Goal: Information Seeking & Learning: Learn about a topic

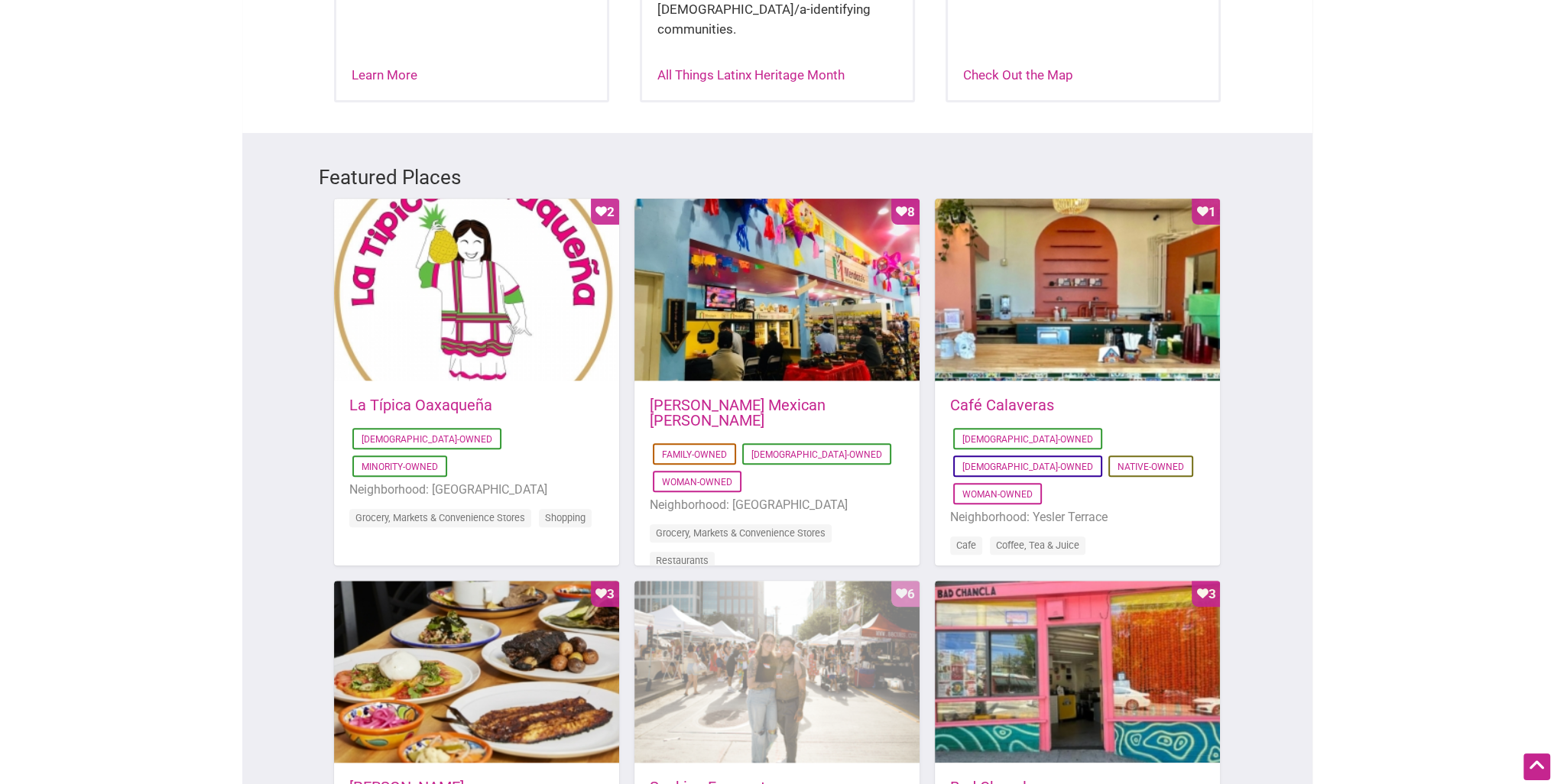
scroll to position [688, 0]
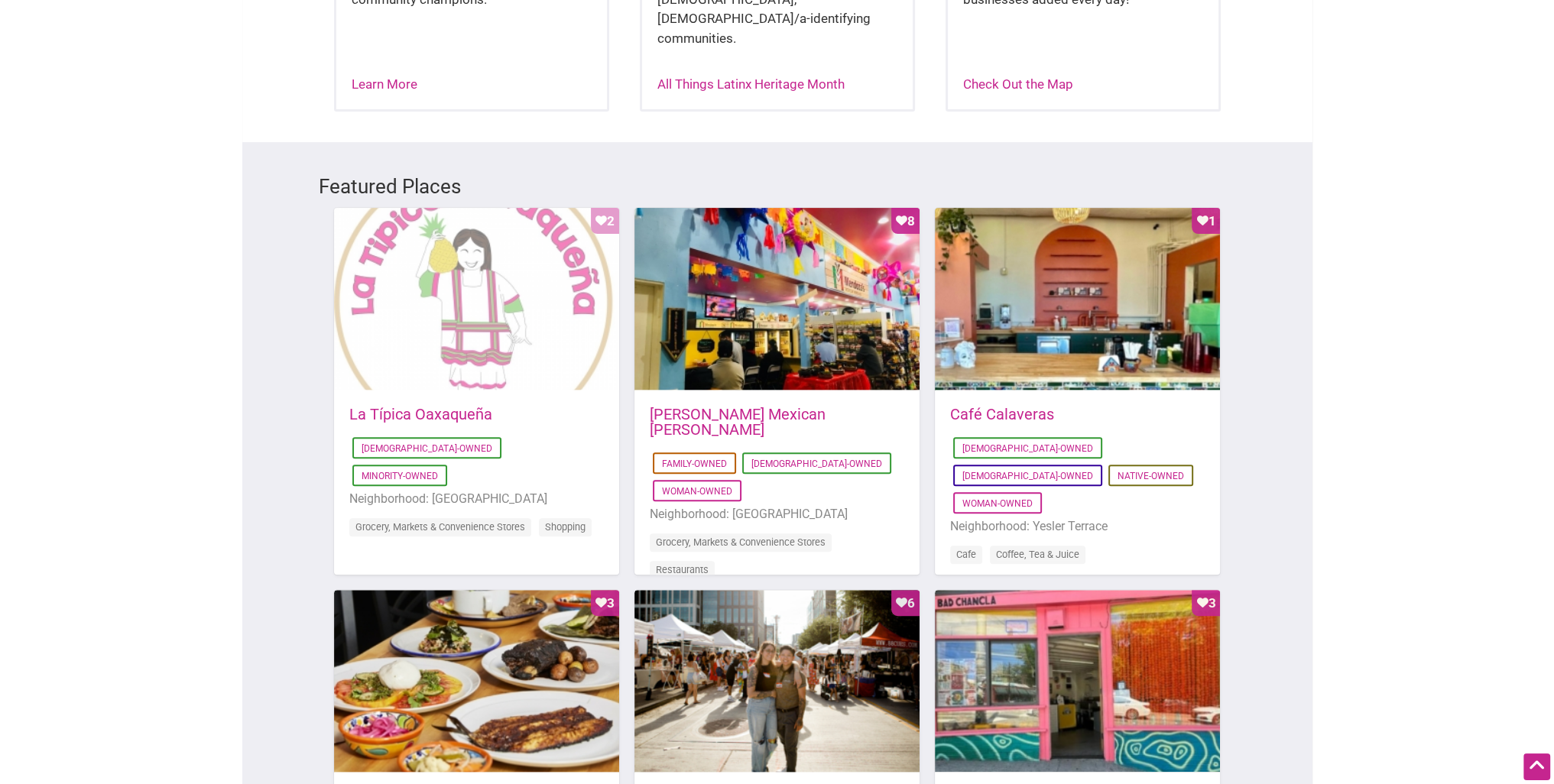
click at [486, 261] on div "Favorite Count 2" at bounding box center [477, 300] width 286 height 183
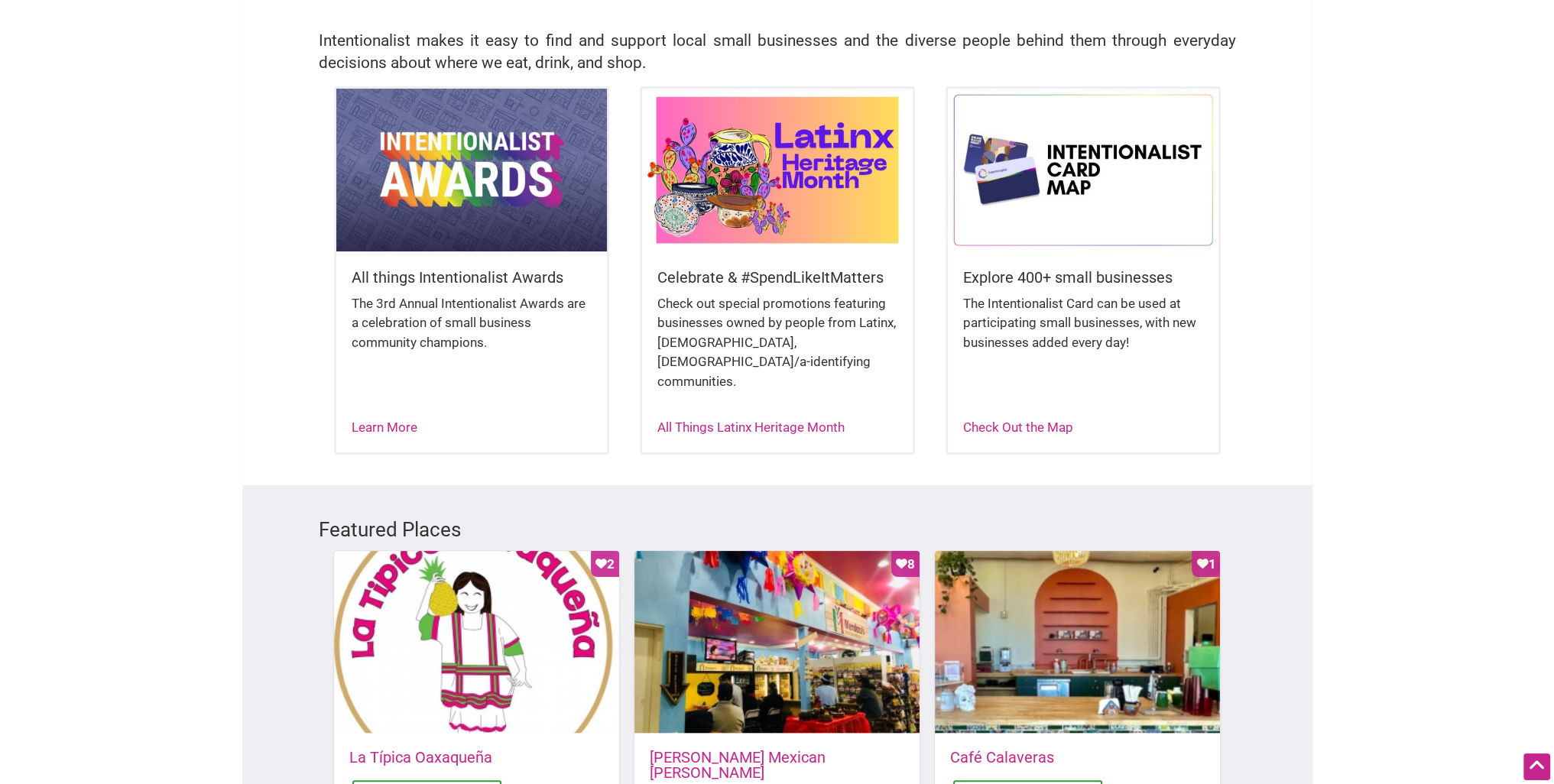
scroll to position [229, 0]
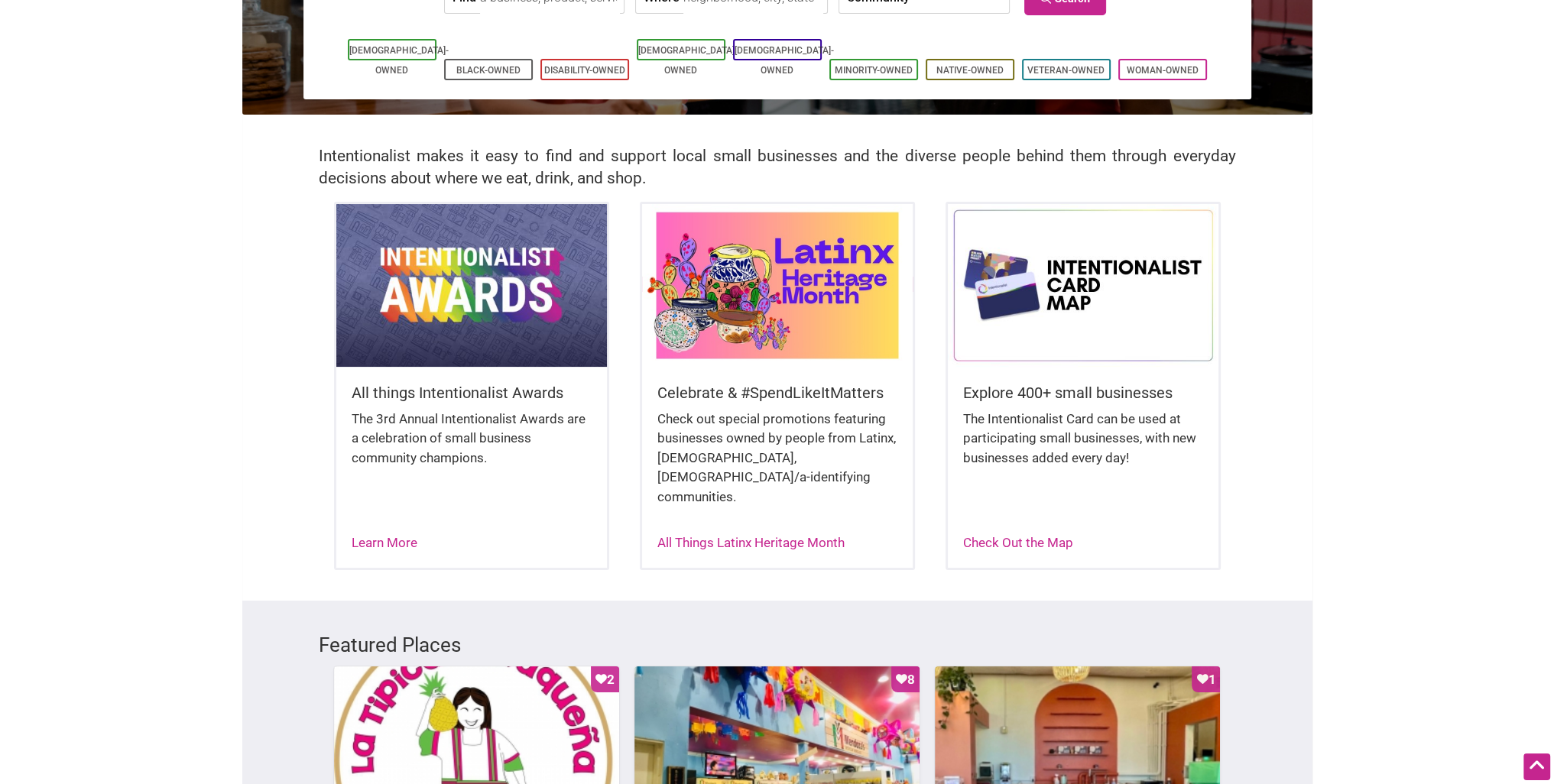
click at [783, 339] on img at bounding box center [777, 286] width 270 height 162
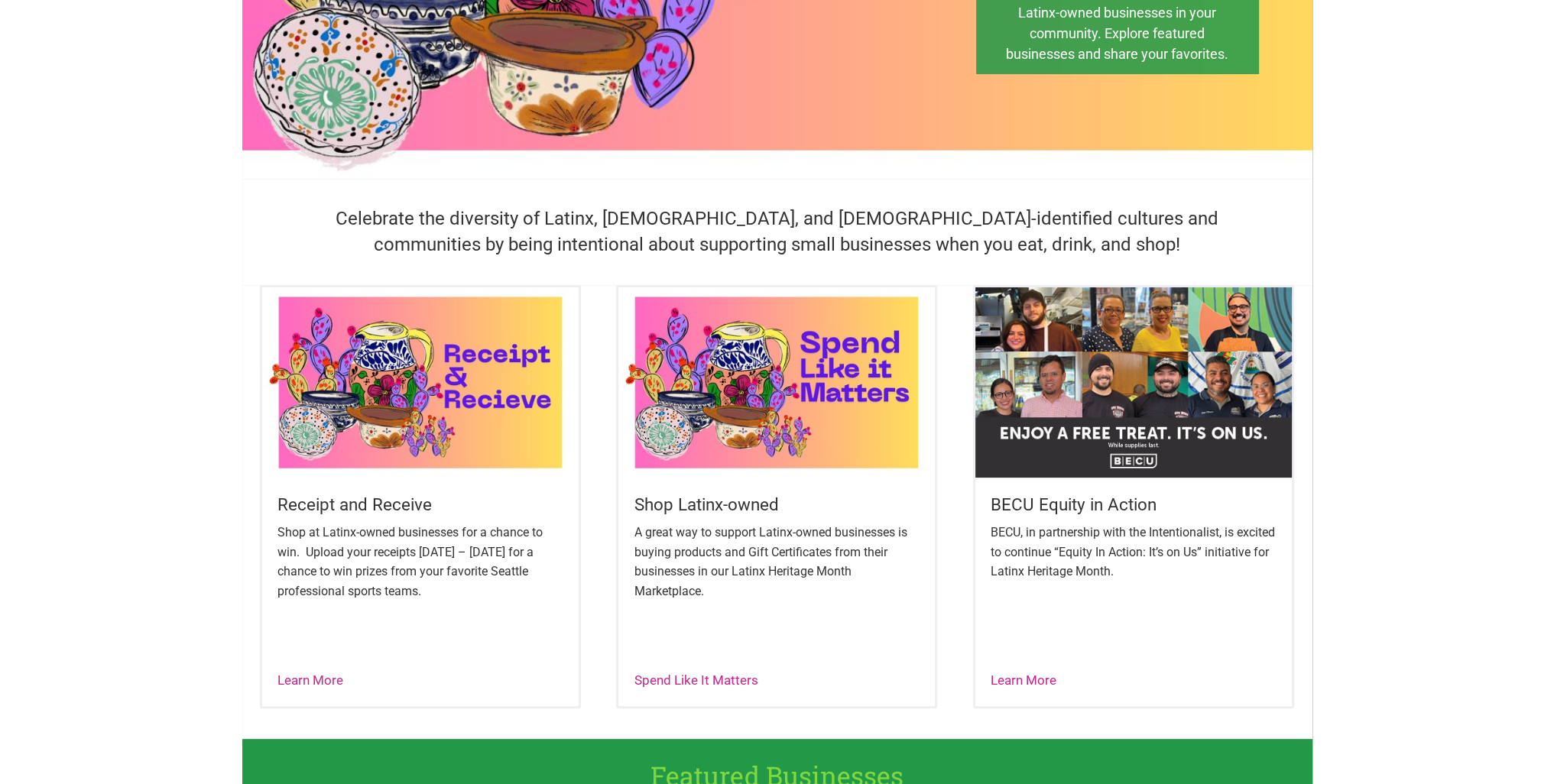
scroll to position [382, 0]
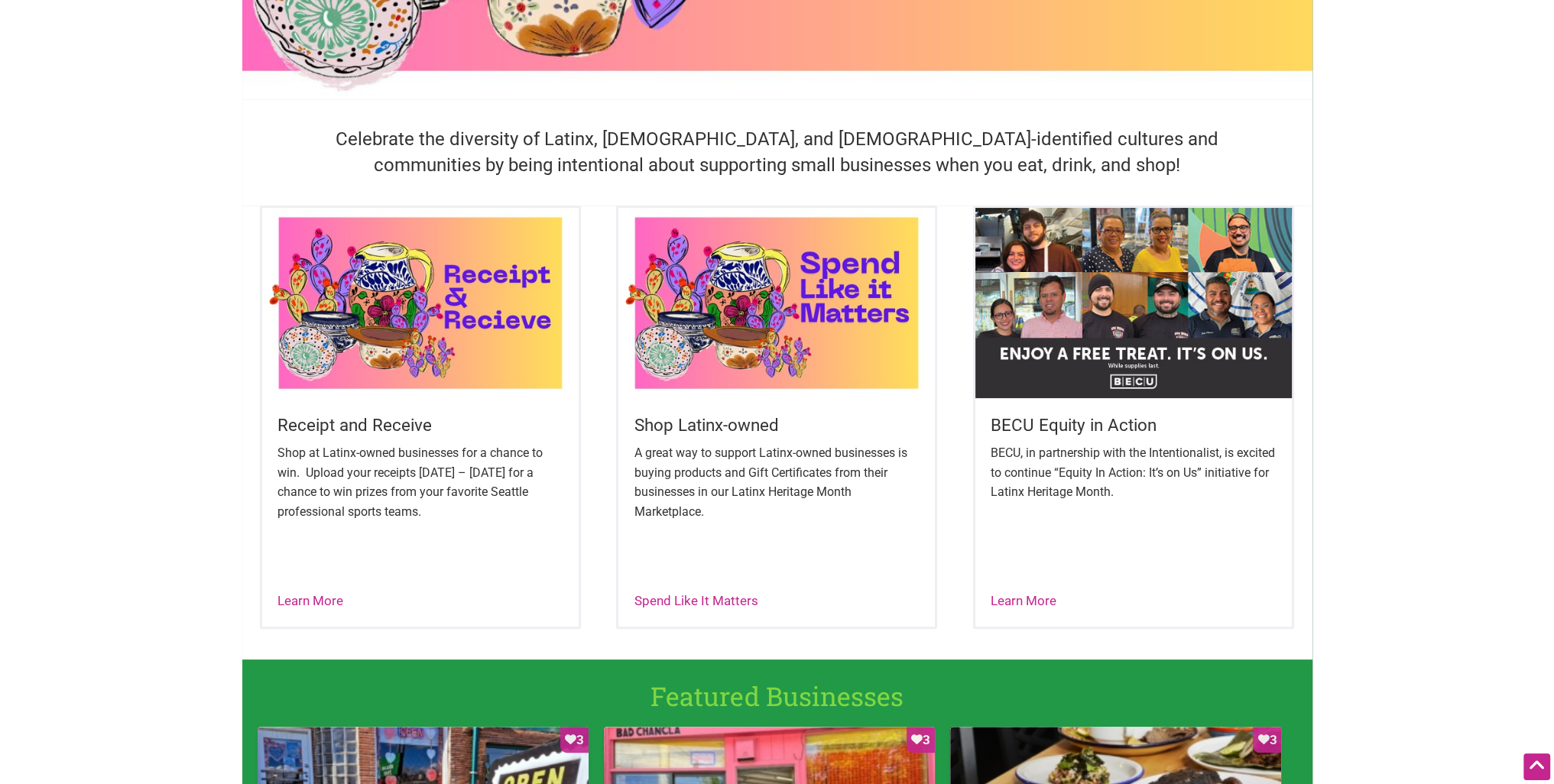
click at [1054, 373] on img at bounding box center [1133, 303] width 316 height 190
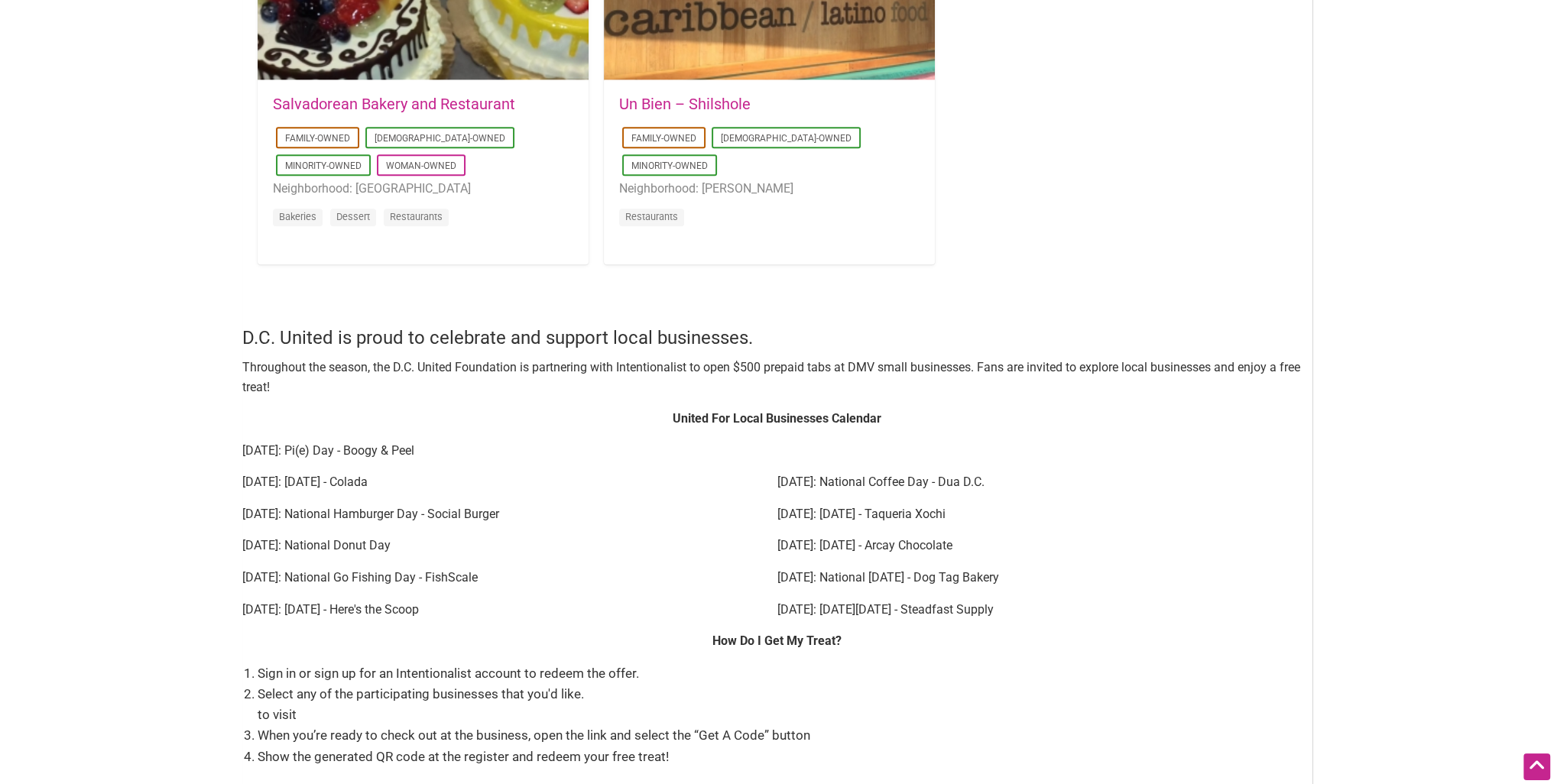
scroll to position [2073, 0]
